Goal: Communication & Community: Answer question/provide support

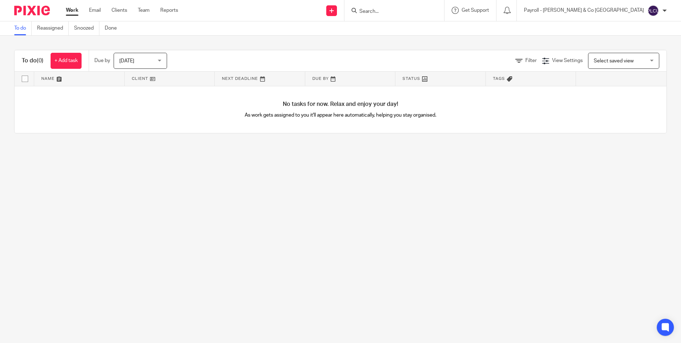
click at [444, 15] on div at bounding box center [394, 10] width 100 height 21
click at [423, 11] on input "Search" at bounding box center [391, 12] width 64 height 6
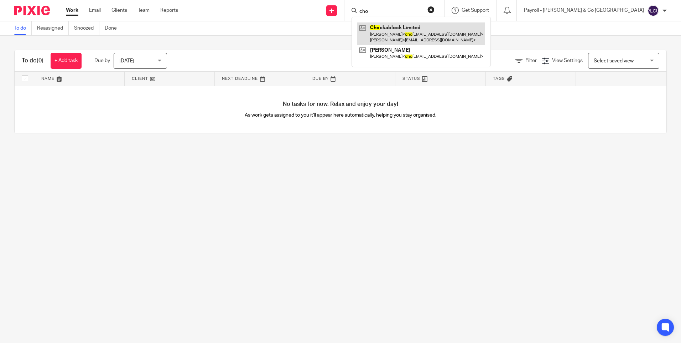
type input "cho"
click at [457, 36] on link at bounding box center [421, 33] width 128 height 22
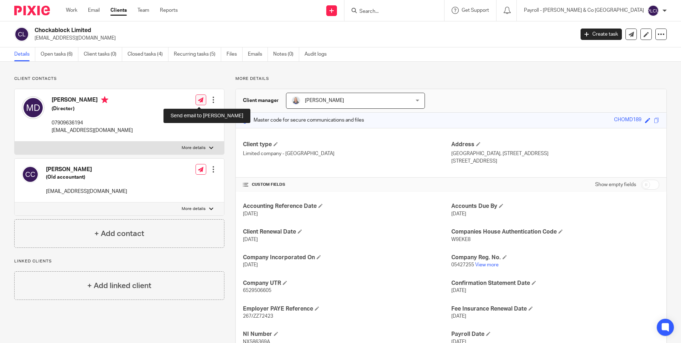
click at [201, 98] on icon at bounding box center [200, 99] width 5 height 5
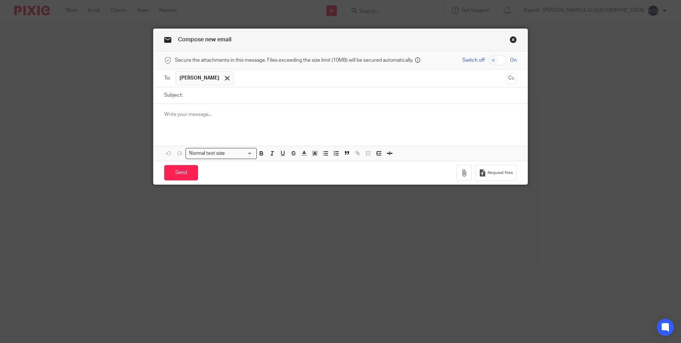
click at [178, 110] on div at bounding box center [341, 118] width 374 height 28
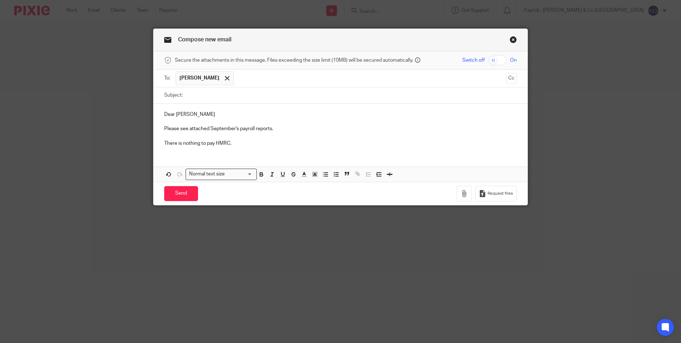
click at [221, 90] on input "Subject:" at bounding box center [351, 95] width 331 height 16
paste input "Monthly Payroll Reports - [DATE]"
type input "Monthly Payroll Reports - [DATE]"
click at [233, 128] on p "Please see attached September's payroll reports." at bounding box center [340, 128] width 353 height 7
click at [312, 123] on p at bounding box center [340, 121] width 353 height 7
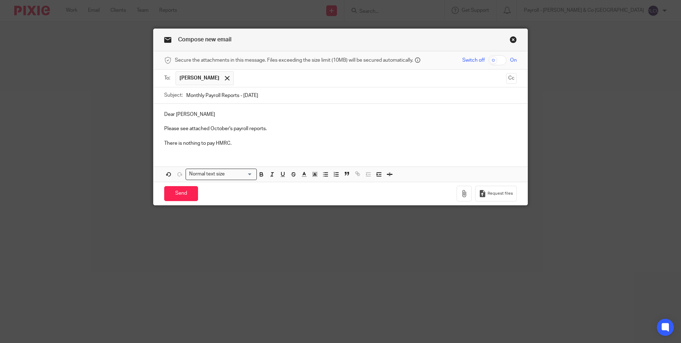
click at [491, 63] on input "checkbox" at bounding box center [497, 60] width 18 height 10
checkbox input "true"
click at [461, 191] on icon "button" at bounding box center [464, 193] width 7 height 7
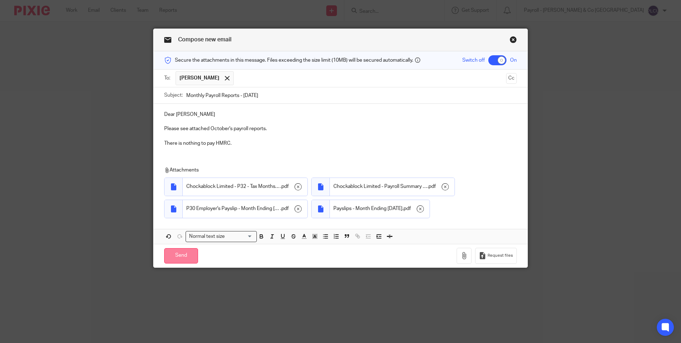
click at [175, 261] on input "Send" at bounding box center [181, 255] width 34 height 15
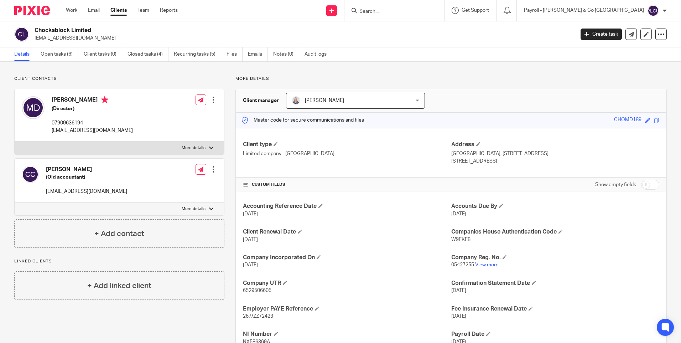
click at [423, 13] on input "Search" at bounding box center [391, 12] width 64 height 6
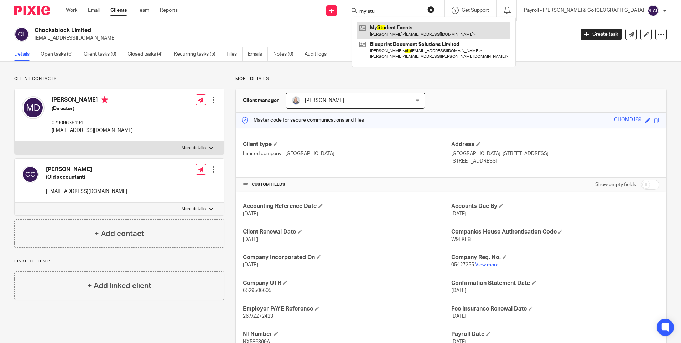
type input "my stu"
click at [468, 31] on link at bounding box center [433, 30] width 153 height 16
click at [482, 32] on link at bounding box center [433, 30] width 153 height 16
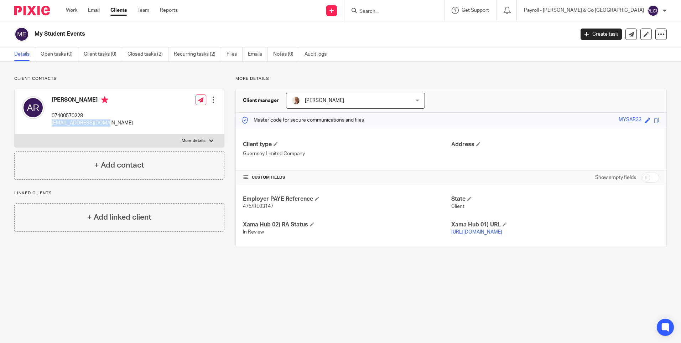
drag, startPoint x: 52, startPoint y: 123, endPoint x: 106, endPoint y: 124, distance: 53.8
click at [106, 124] on p "[EMAIL_ADDRESS][DOMAIN_NAME]" at bounding box center [92, 122] width 81 height 7
copy p "[EMAIL_ADDRESS][DOMAIN_NAME]"
click at [198, 99] on icon at bounding box center [200, 99] width 5 height 5
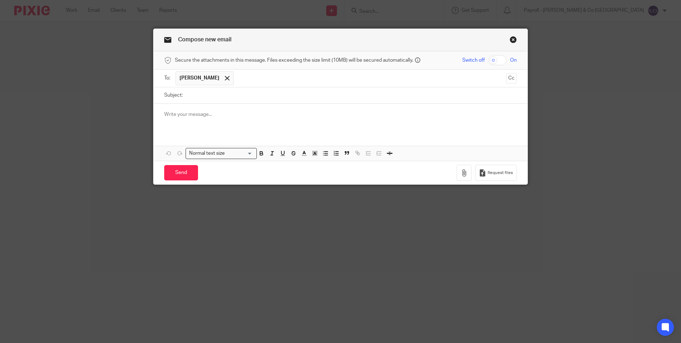
click at [170, 118] on div at bounding box center [341, 118] width 374 height 28
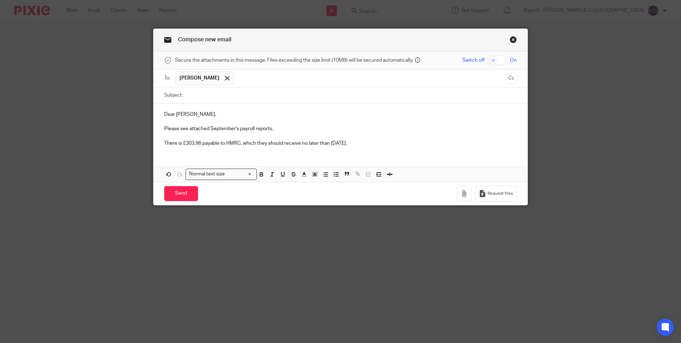
click at [217, 97] on input "Subject:" at bounding box center [351, 95] width 331 height 16
paste input "Monthly Payroll Reports - [DATE]"
type input "Monthly Payroll Reports - [DATE]"
click at [234, 130] on p "Please see attached September's payroll reports." at bounding box center [340, 128] width 353 height 7
click at [347, 139] on p at bounding box center [340, 136] width 353 height 7
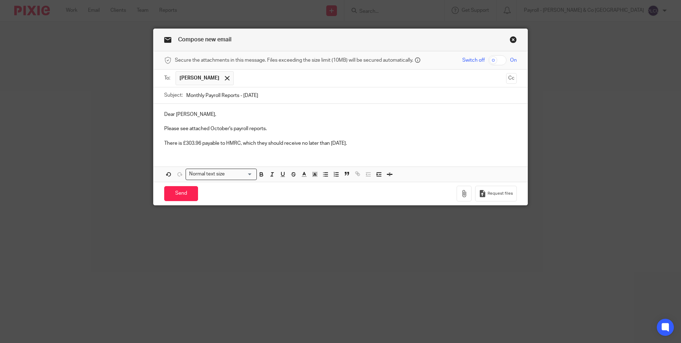
click at [357, 144] on p "There is £303.96 payable to HMRC, which they should receive no later than [DATE…" at bounding box center [340, 143] width 353 height 7
click at [463, 196] on icon "button" at bounding box center [464, 193] width 7 height 7
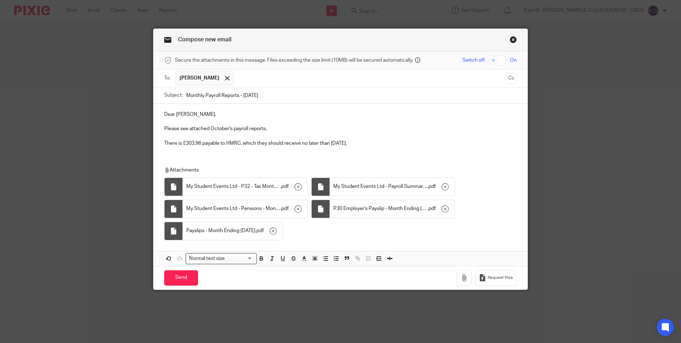
click at [492, 63] on input "checkbox" at bounding box center [497, 60] width 18 height 10
checkbox input "true"
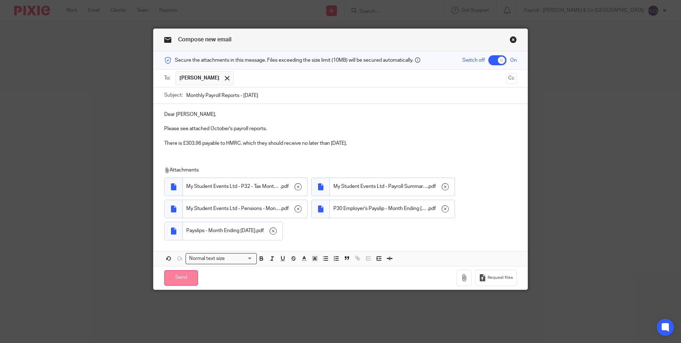
click at [183, 281] on input "Send" at bounding box center [181, 277] width 34 height 15
